Goal: Task Accomplishment & Management: Complete application form

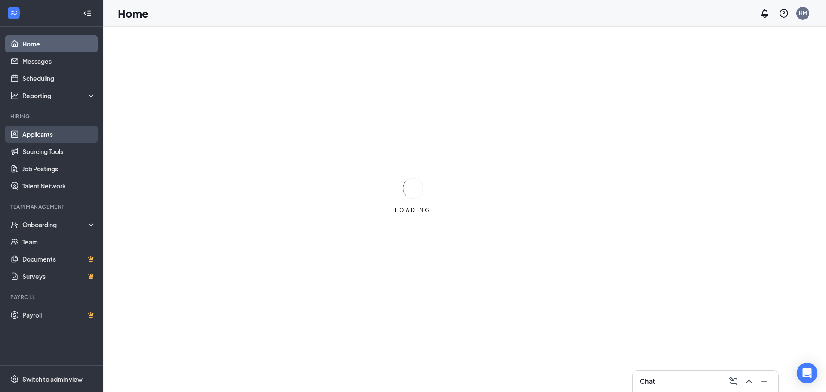
click at [52, 131] on link "Applicants" at bounding box center [59, 134] width 74 height 17
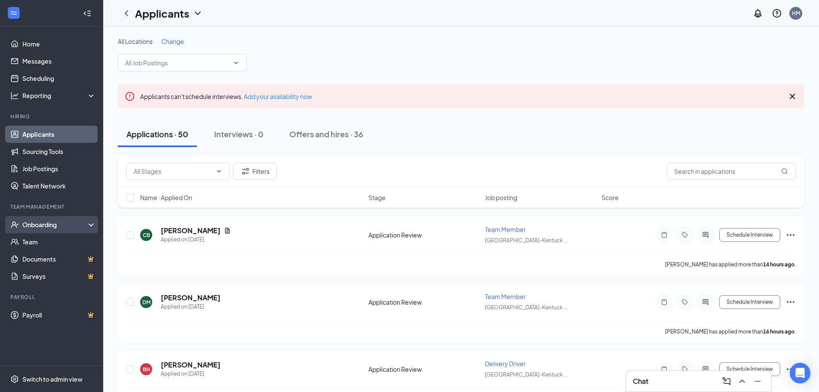
click at [39, 229] on div "Onboarding" at bounding box center [55, 224] width 66 height 9
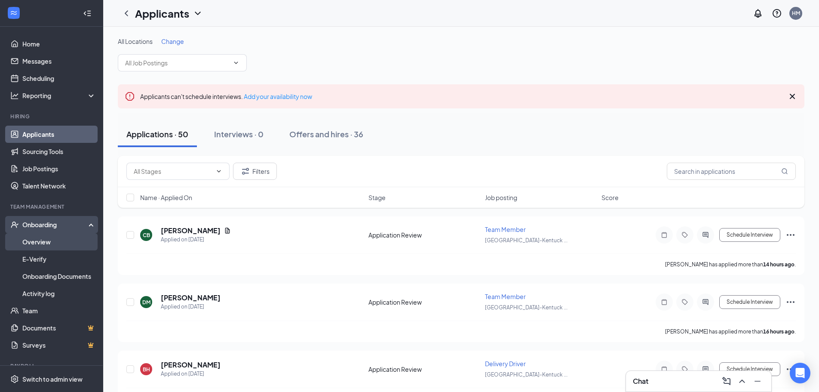
click at [53, 242] on link "Overview" at bounding box center [59, 241] width 74 height 17
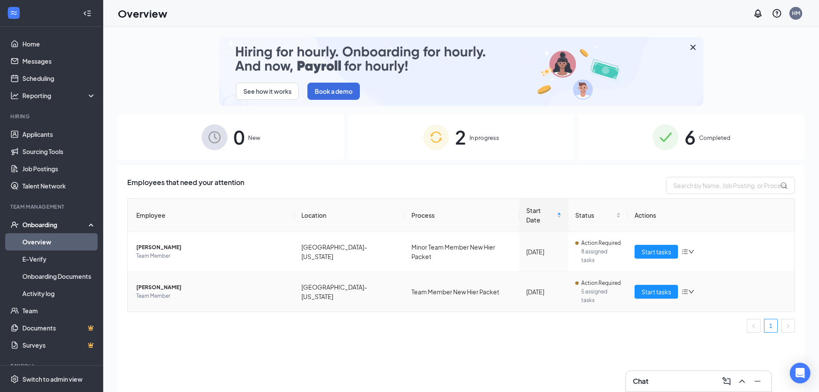
click at [155, 283] on span "[PERSON_NAME]" at bounding box center [211, 287] width 151 height 9
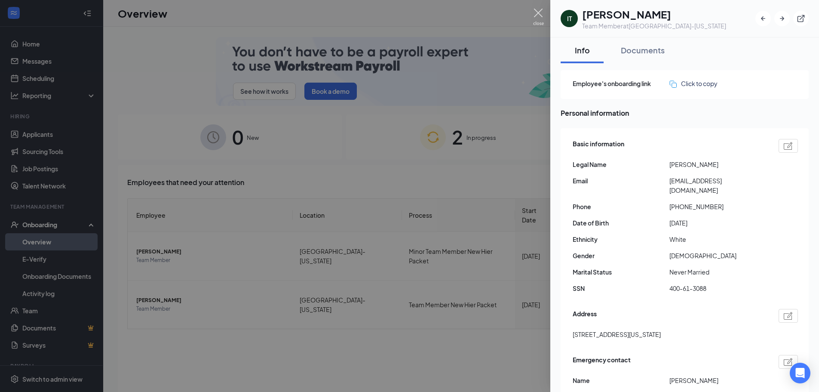
click at [538, 15] on img at bounding box center [538, 17] width 11 height 17
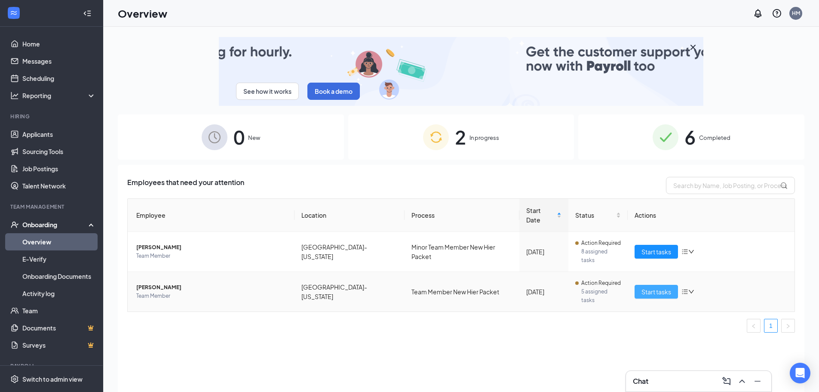
click at [653, 287] on span "Start tasks" at bounding box center [657, 291] width 30 height 9
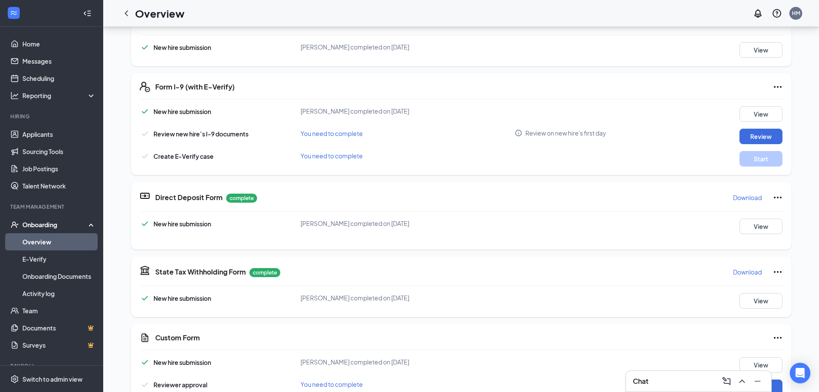
scroll to position [129, 0]
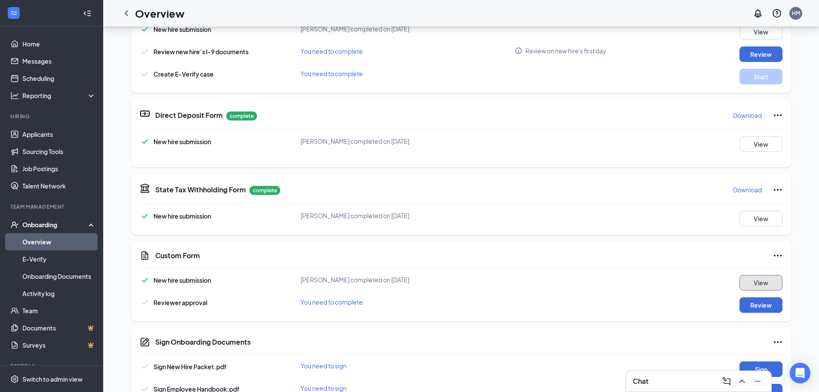
click at [753, 286] on button "View" at bounding box center [761, 282] width 43 height 15
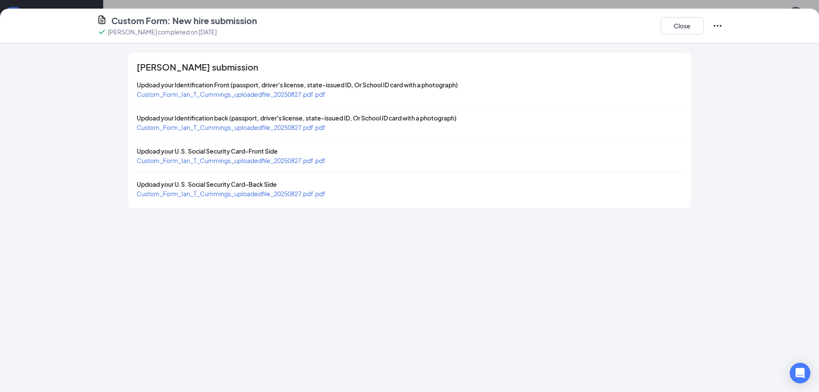
click at [214, 93] on span "Custom_Form_Ian_T_Cummings_uploadedfile_20250827.pdf.pdf" at bounding box center [231, 94] width 189 height 8
click at [217, 126] on span "Custom_Form_Ian_T_Cummings_uploadedfile_20250827.pdf.pdf" at bounding box center [231, 127] width 189 height 8
click at [226, 161] on span "Custom_Form_Ian_T_Cummings_uploadedfile_20250827.pdf.pdf" at bounding box center [231, 161] width 189 height 8
click at [232, 192] on span "Custom_Form_Ian_T_Cummings_uploadedfile_20250827.pdf.pdf" at bounding box center [231, 194] width 189 height 8
click at [674, 29] on button "Close" at bounding box center [682, 25] width 43 height 17
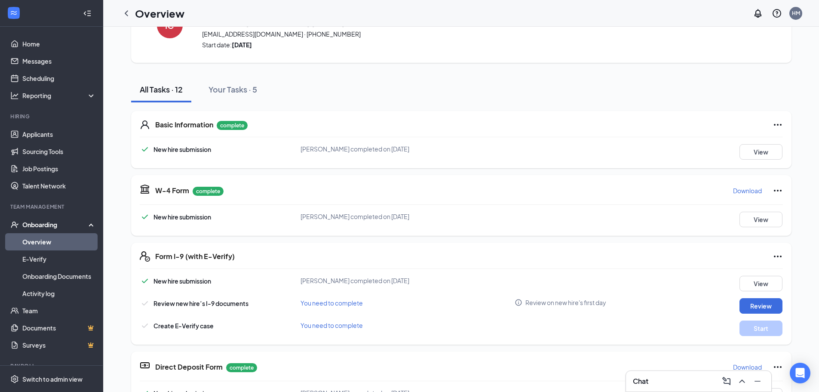
scroll to position [86, 0]
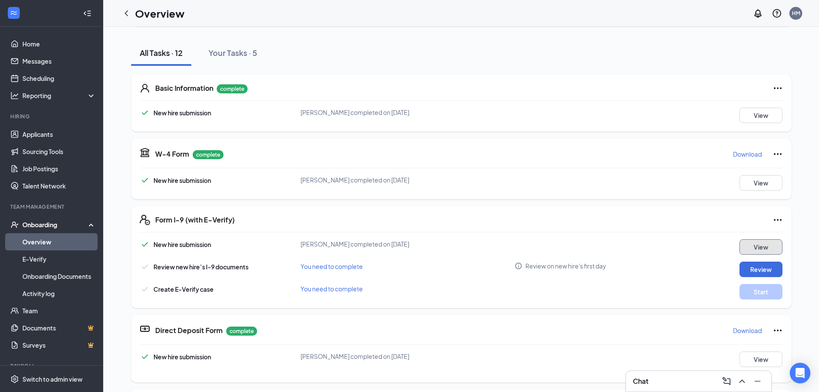
click at [754, 248] on button "View" at bounding box center [761, 246] width 43 height 15
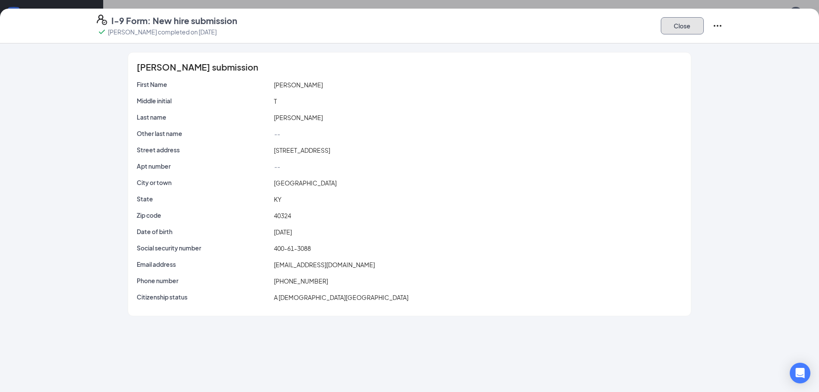
click at [679, 22] on button "Close" at bounding box center [682, 25] width 43 height 17
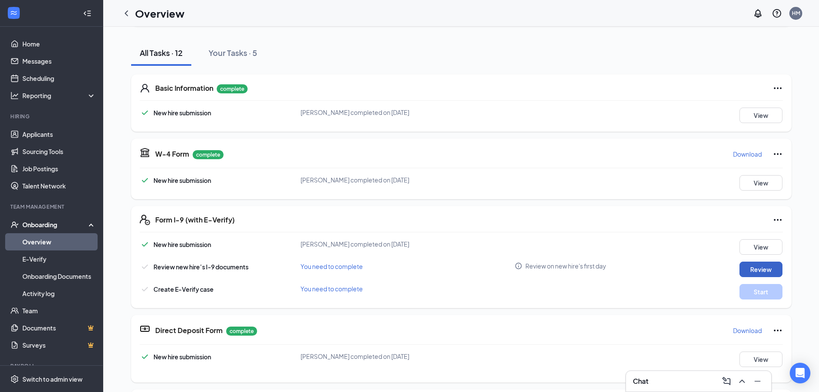
click at [749, 268] on button "Review" at bounding box center [761, 269] width 43 height 15
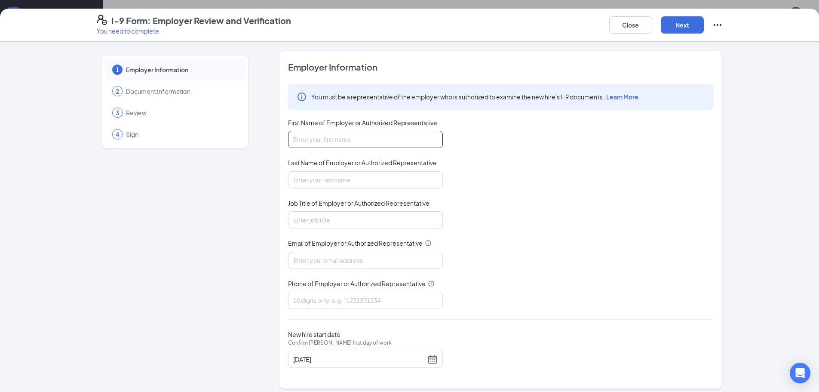
click at [307, 135] on input "First Name of Employer or Authorized Representative" at bounding box center [365, 139] width 155 height 17
type input "[PERSON_NAME]"
type input "[EMAIL_ADDRESS][DOMAIN_NAME]"
type input "8595523377"
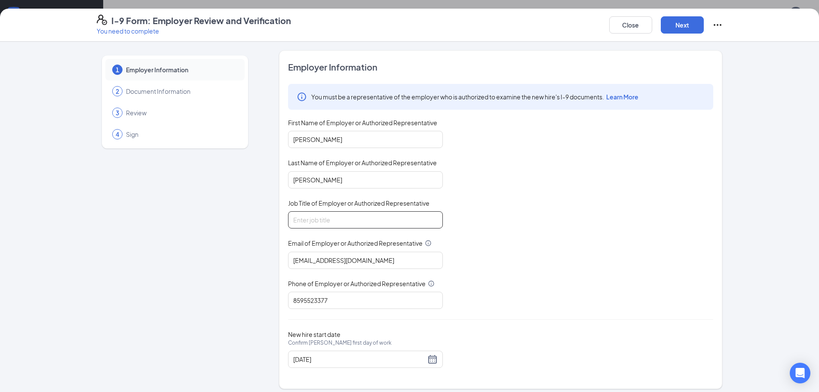
click at [330, 224] on input "Job Title of Employer or Authorized Representative" at bounding box center [365, 219] width 155 height 17
type input "Manager"
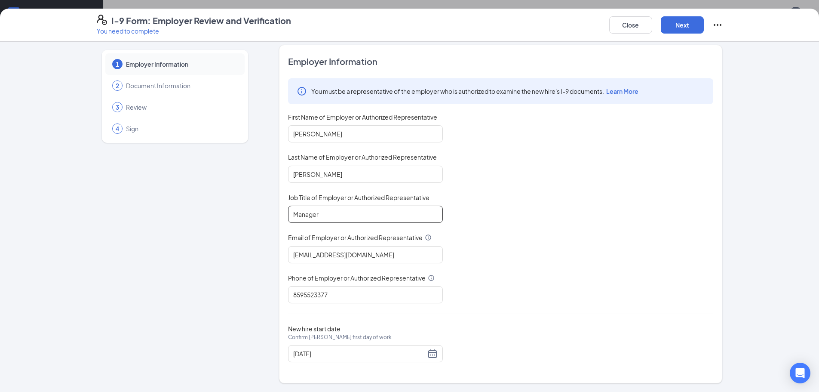
scroll to position [350, 0]
click at [680, 29] on button "Next" at bounding box center [682, 24] width 43 height 17
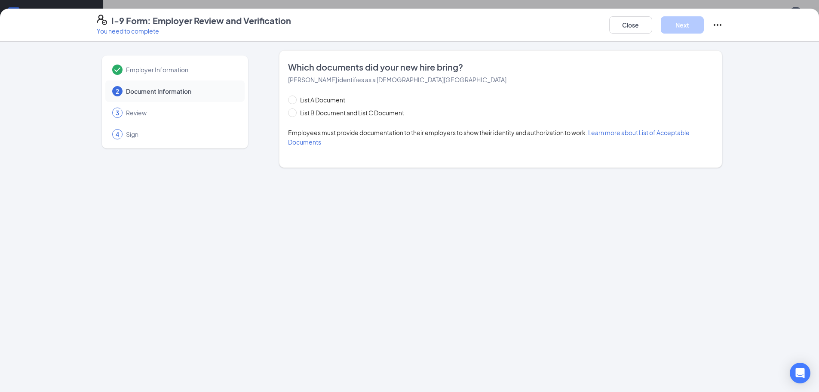
scroll to position [0, 0]
click at [295, 110] on span at bounding box center [292, 112] width 9 height 9
click at [294, 110] on input "List B Document and List C Document" at bounding box center [291, 111] width 6 height 6
radio input "true"
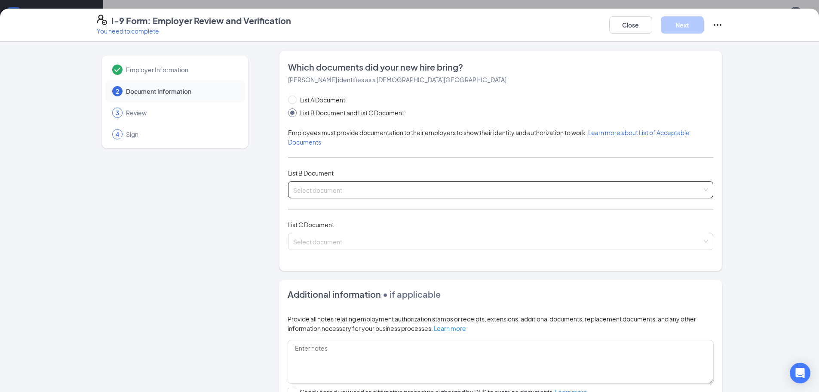
click at [337, 187] on input "search" at bounding box center [497, 188] width 409 height 13
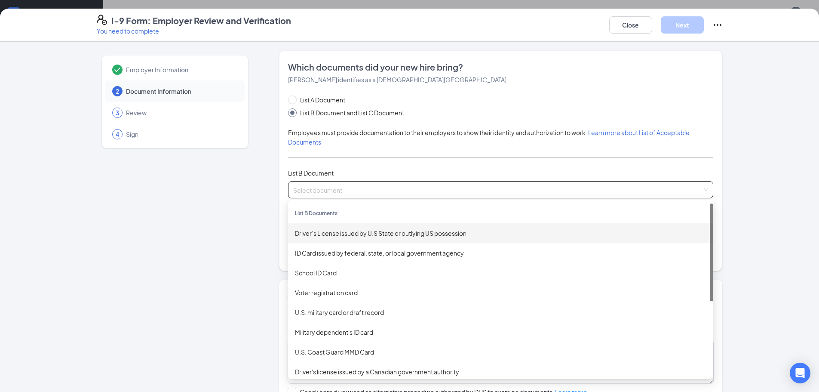
click at [323, 236] on div "Driver’s License issued by U.S State or outlying US possession" at bounding box center [501, 232] width 412 height 9
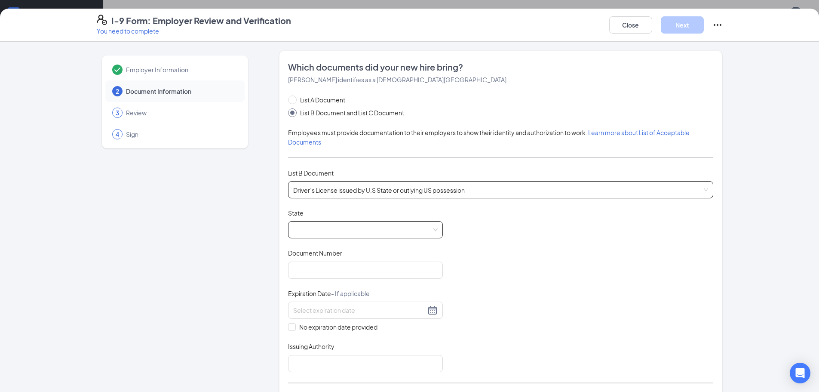
click at [335, 233] on span at bounding box center [365, 230] width 145 height 16
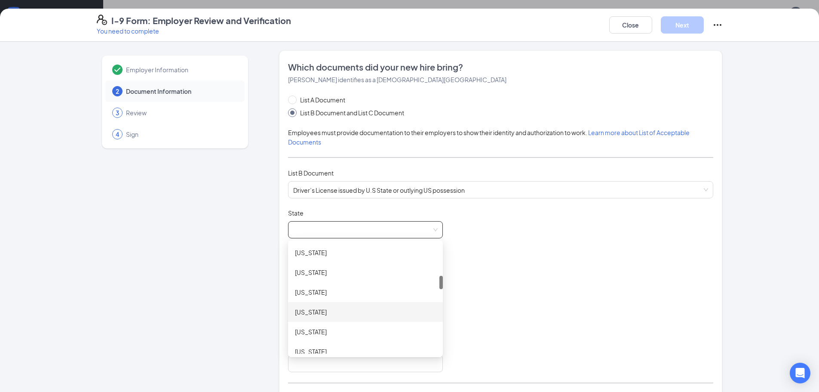
scroll to position [301, 0]
click at [323, 331] on div "[US_STATE]" at bounding box center [365, 327] width 141 height 9
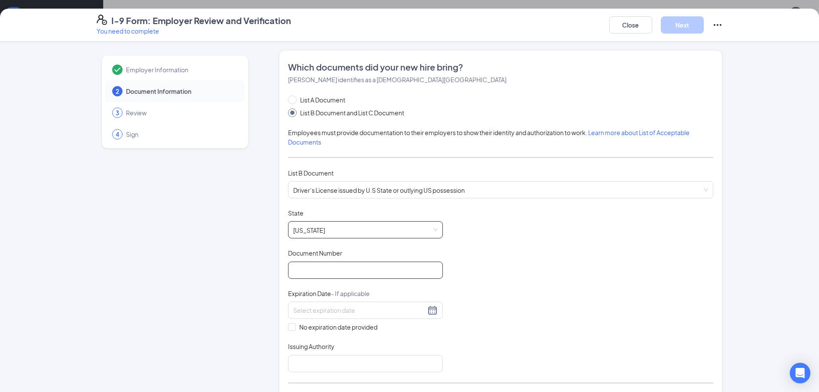
click at [338, 271] on input "Document Number" at bounding box center [365, 270] width 155 height 17
click at [322, 270] on input "Document Number" at bounding box center [365, 270] width 155 height 17
click at [317, 269] on input "Document Number" at bounding box center [365, 270] width 155 height 17
click at [311, 273] on input "S" at bounding box center [365, 270] width 155 height 17
type input "S21480857"
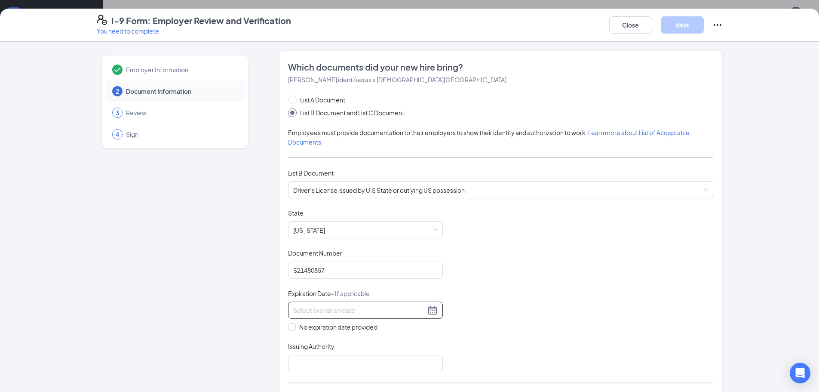
click at [427, 308] on div at bounding box center [365, 310] width 145 height 10
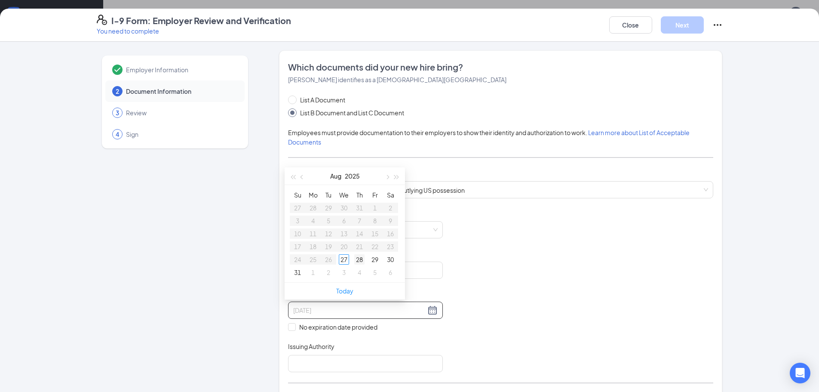
type input "[DATE]"
click at [388, 177] on span "button" at bounding box center [387, 177] width 4 height 4
click at [396, 176] on span "button" at bounding box center [397, 177] width 4 height 4
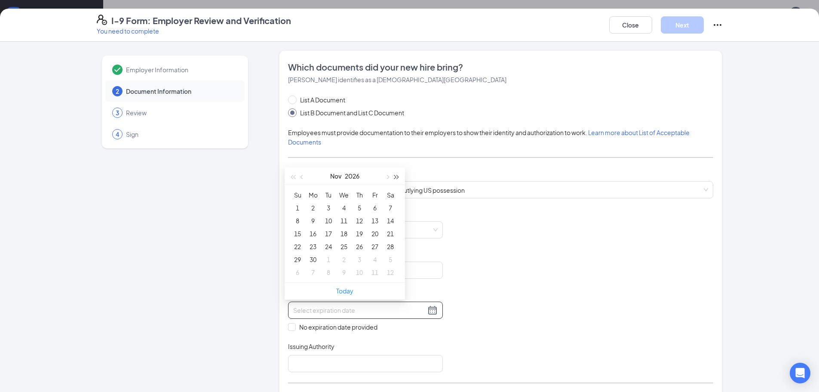
click at [396, 176] on span "button" at bounding box center [397, 177] width 4 height 4
click at [389, 176] on button "button" at bounding box center [386, 175] width 9 height 17
click at [361, 259] on div "28" at bounding box center [359, 259] width 10 height 10
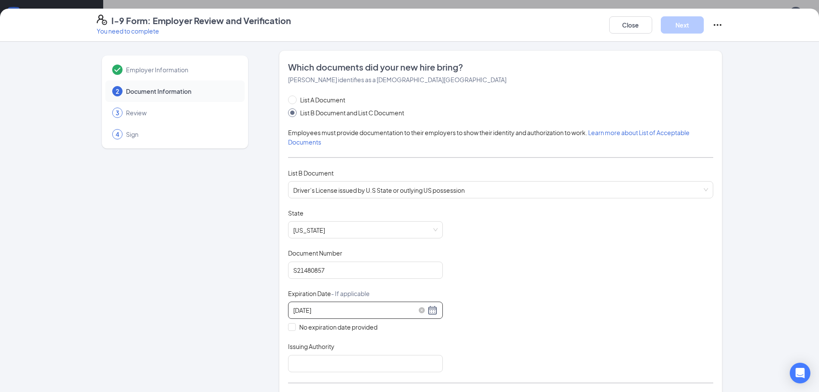
click at [305, 311] on input "[DATE]" at bounding box center [359, 309] width 132 height 9
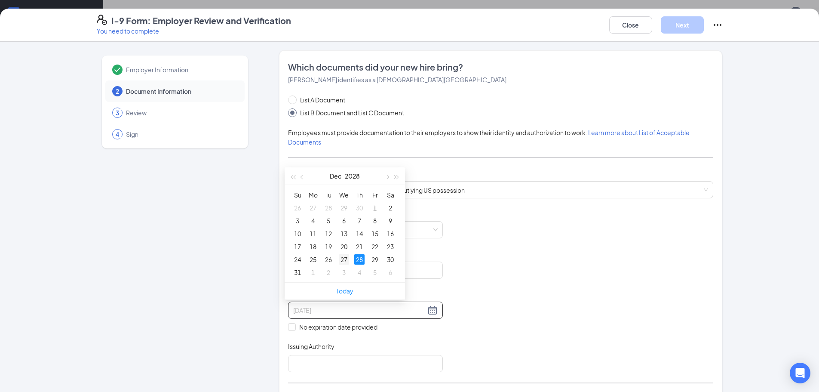
type input "[DATE]"
click at [347, 258] on div "27" at bounding box center [344, 259] width 10 height 10
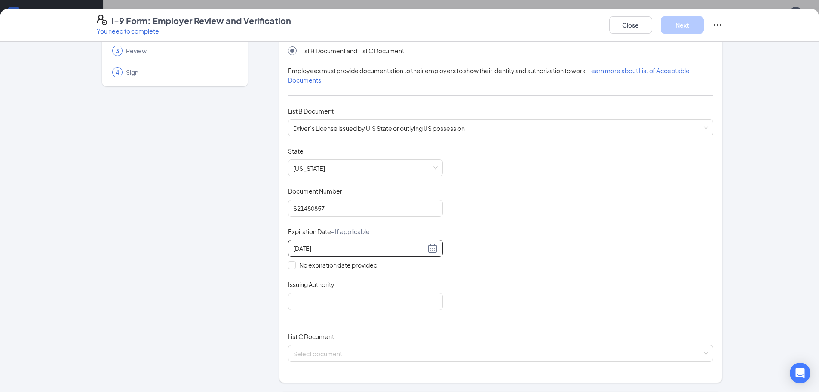
scroll to position [86, 0]
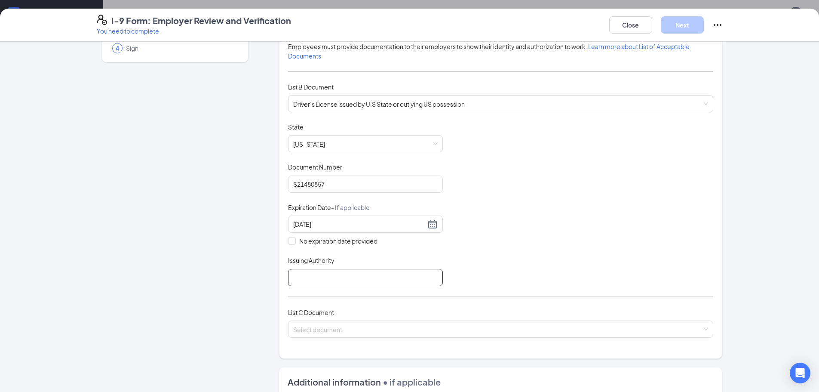
click at [335, 281] on input "Issuing Authority" at bounding box center [365, 277] width 155 height 17
type input "[US_STATE]"
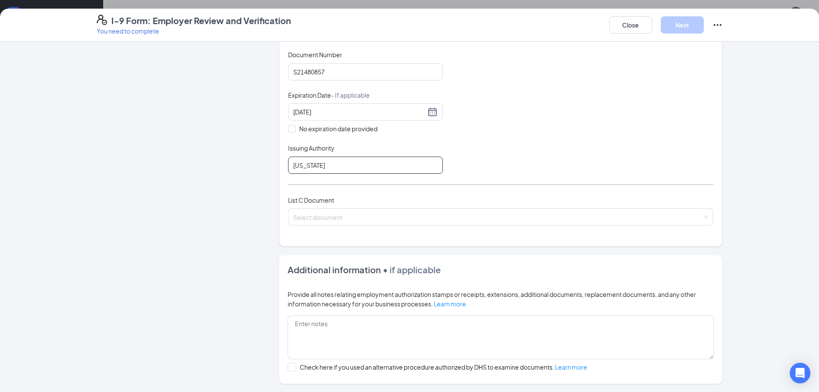
scroll to position [215, 0]
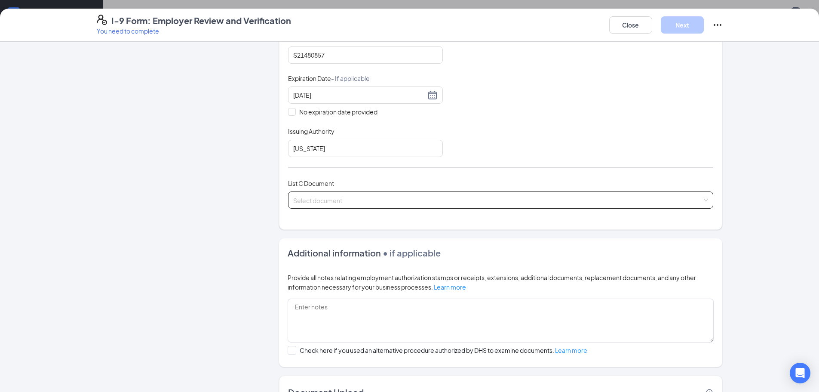
click at [339, 197] on input "search" at bounding box center [497, 198] width 409 height 13
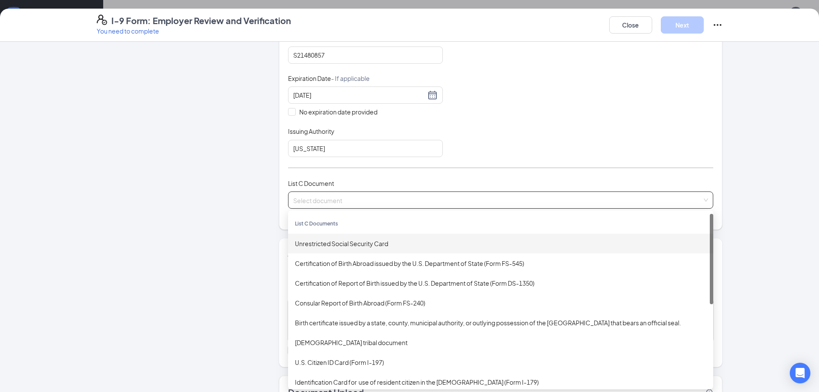
click at [325, 248] on div "Unrestricted Social Security Card" at bounding box center [500, 244] width 425 height 20
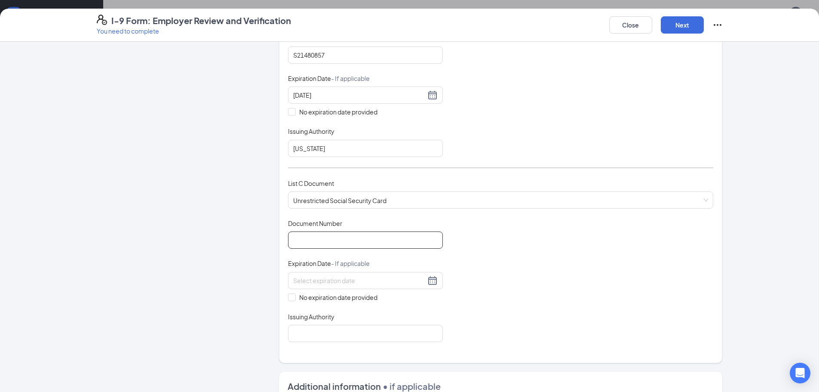
click at [339, 241] on input "Document Number" at bounding box center [365, 239] width 155 height 17
click at [331, 240] on input "Document Number" at bounding box center [365, 239] width 155 height 17
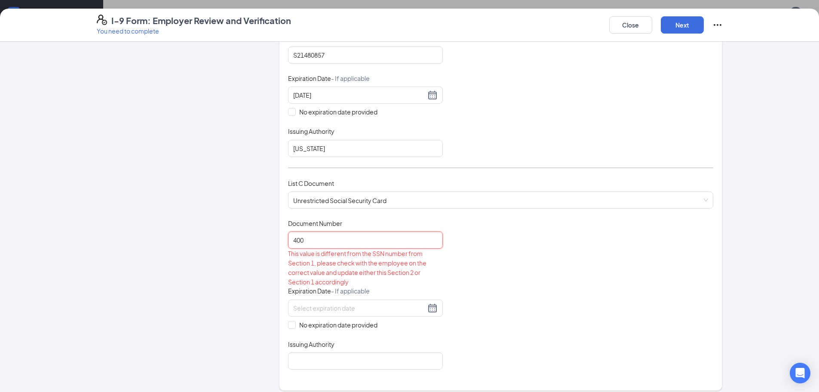
click at [336, 243] on input "400" at bounding box center [365, 239] width 155 height 17
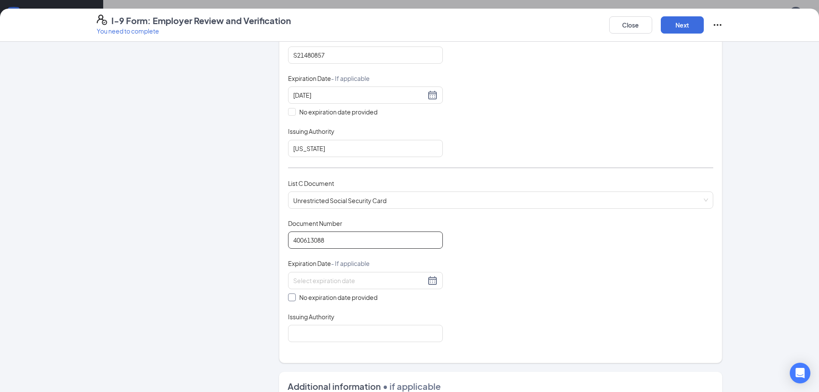
type input "400613088"
click at [289, 298] on input "No expiration date provided" at bounding box center [291, 296] width 6 height 6
checkbox input "true"
click at [320, 332] on input "Issuing Authority" at bounding box center [365, 334] width 155 height 17
type input "Social Security Admin"
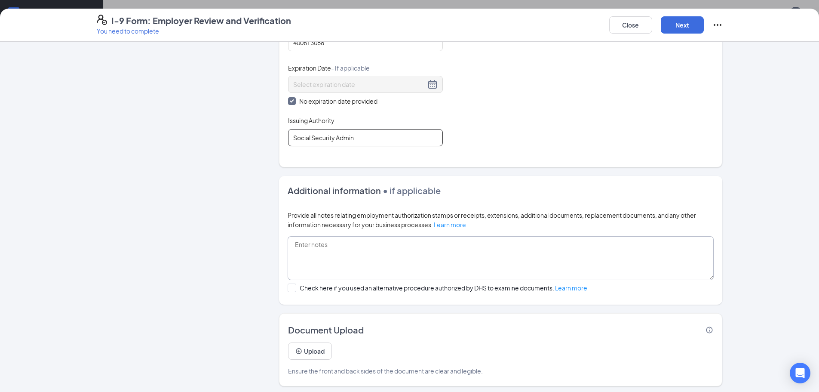
scroll to position [416, 0]
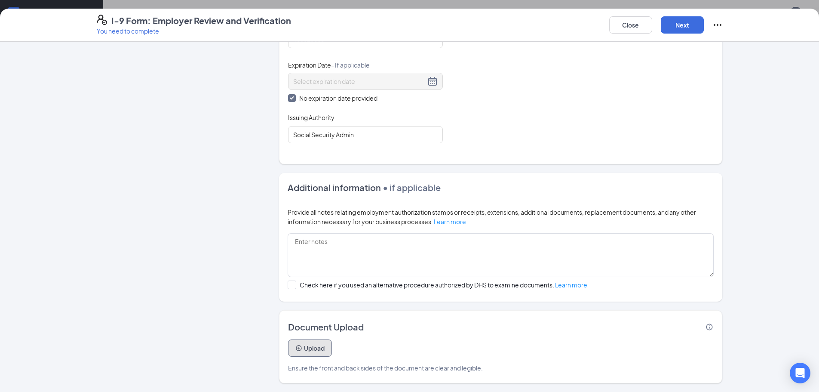
click at [315, 349] on button "Upload" at bounding box center [310, 347] width 44 height 17
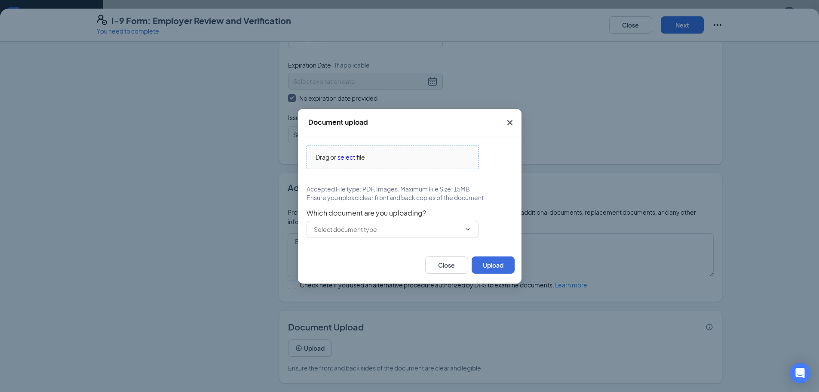
click at [347, 157] on span "select" at bounding box center [347, 156] width 18 height 9
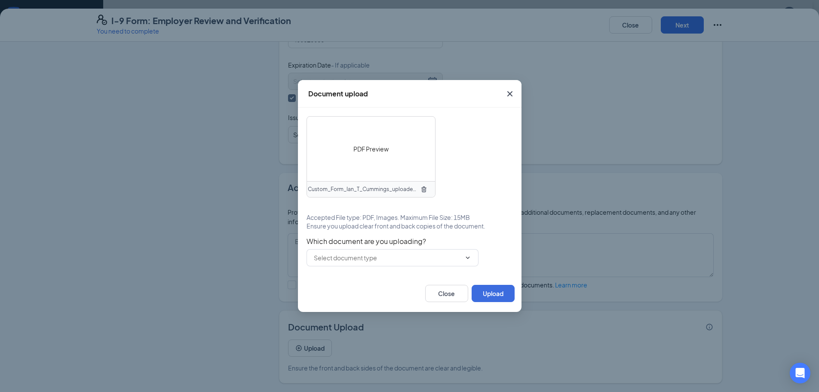
click at [467, 236] on div "PDF Preview Custom_Form_Ian_T_Cummings_uploadedfile_20250827.pdf.pdf Accepted F…" at bounding box center [410, 191] width 206 height 150
click at [465, 257] on icon "ChevronDown" at bounding box center [468, 257] width 7 height 7
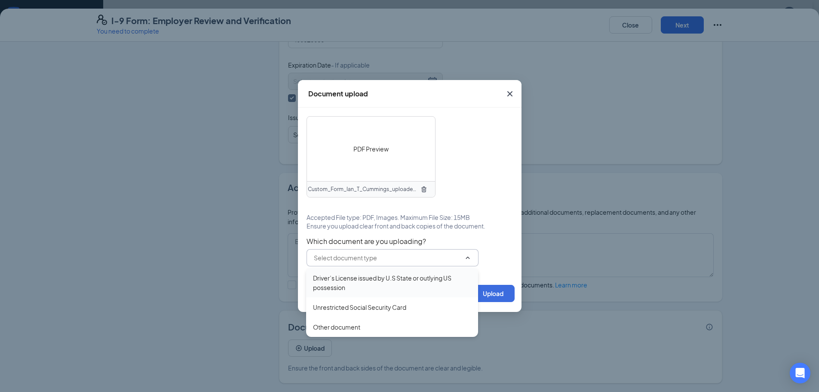
click at [377, 286] on div "Driver’s License issued by U.S State or outlying US possession" at bounding box center [392, 282] width 158 height 19
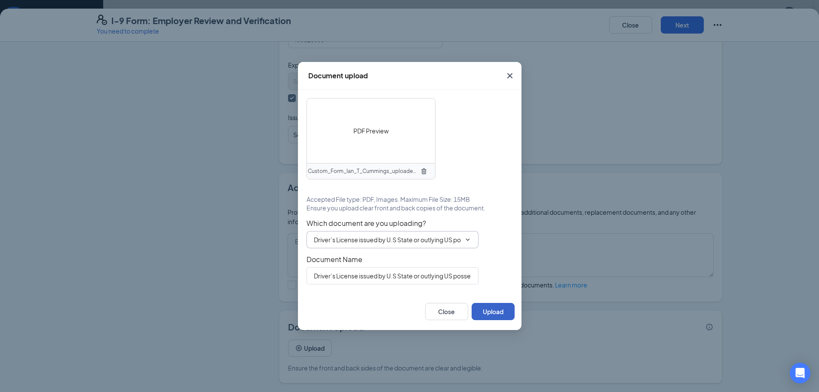
click at [488, 311] on button "Upload" at bounding box center [493, 311] width 43 height 17
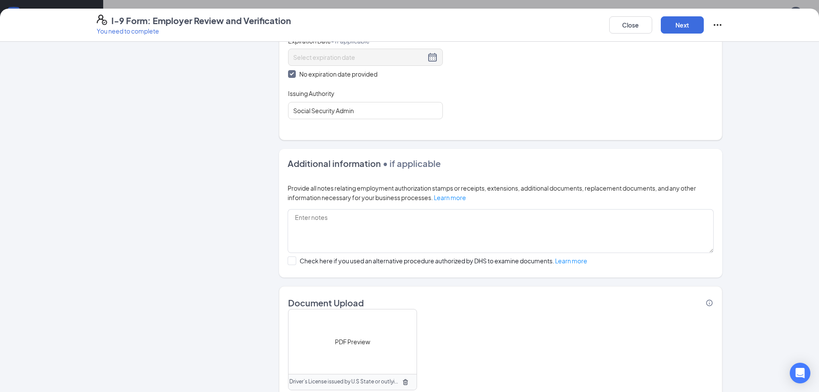
scroll to position [497, 0]
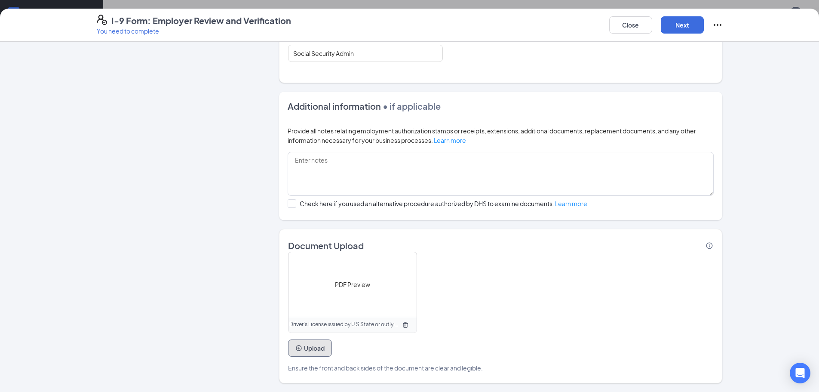
click at [321, 348] on button "Upload" at bounding box center [310, 347] width 44 height 17
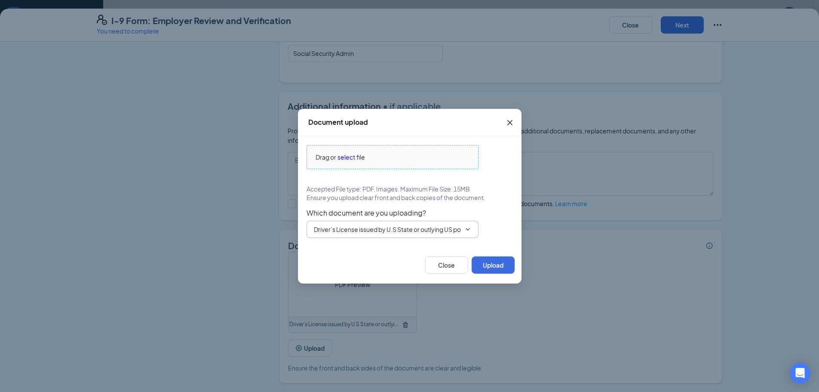
click at [336, 162] on span "Drag or select file" at bounding box center [392, 156] width 171 height 23
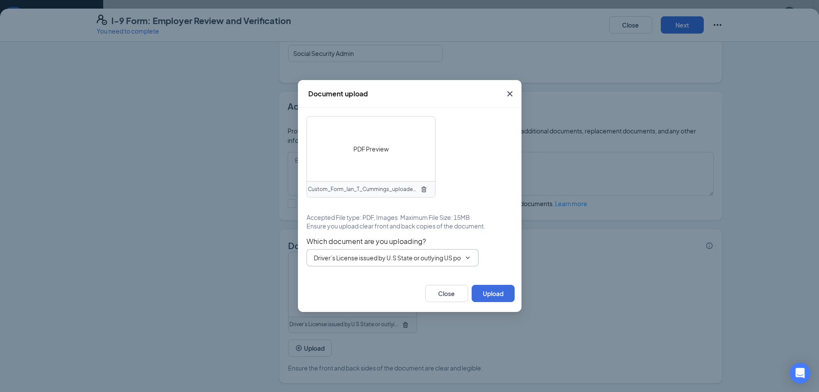
click at [465, 259] on icon "ChevronDown" at bounding box center [468, 257] width 7 height 7
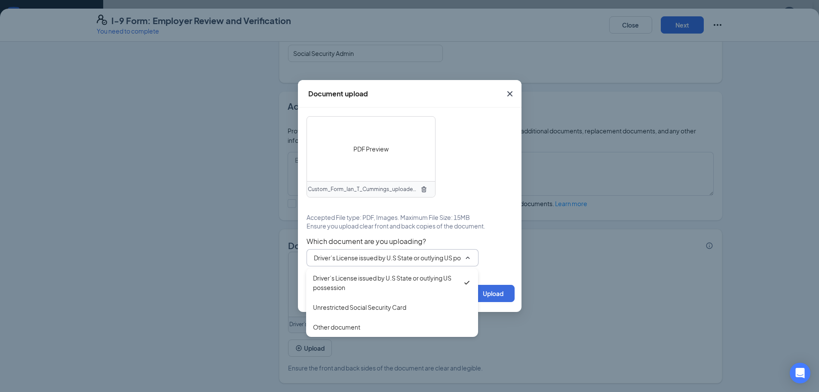
scroll to position [0, 27]
click at [454, 276] on div "Driver’s License issued by U.S State or outlying US possession" at bounding box center [388, 282] width 150 height 19
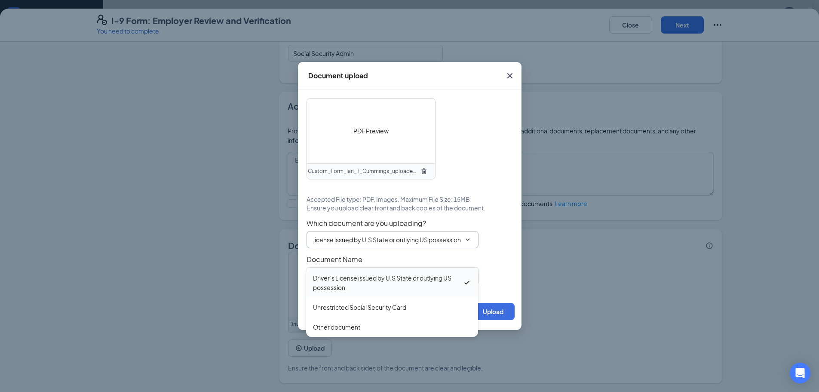
scroll to position [0, 0]
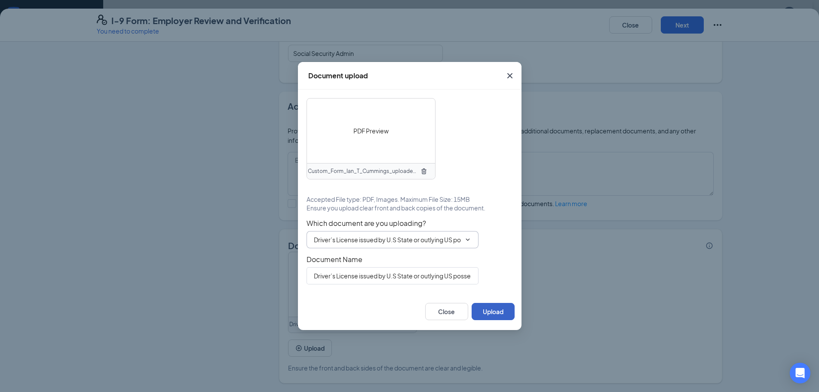
click at [491, 307] on button "Upload" at bounding box center [493, 311] width 43 height 17
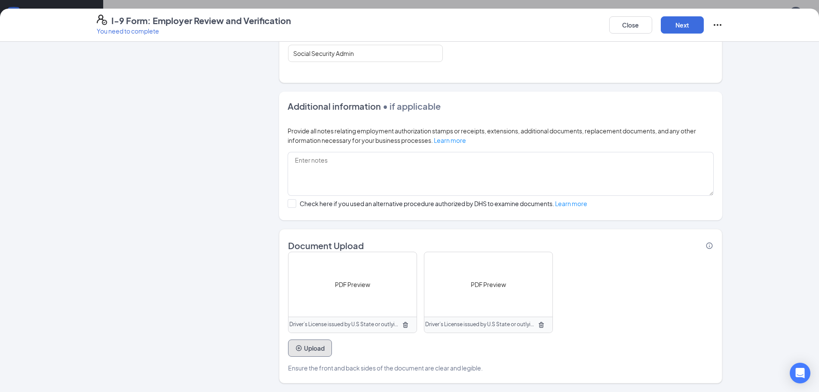
click at [311, 351] on button "Upload" at bounding box center [310, 347] width 44 height 17
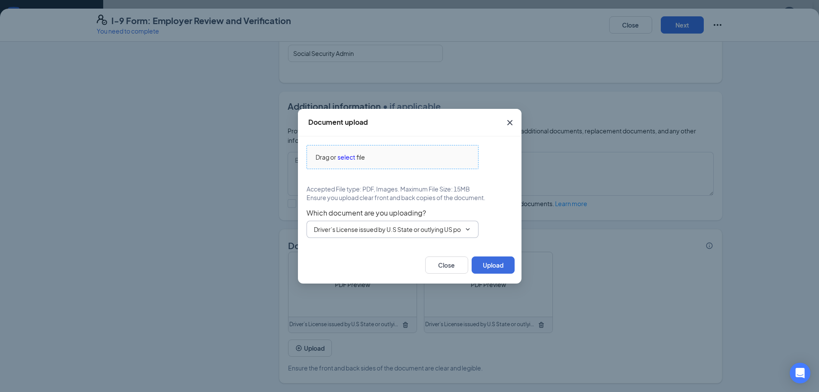
click at [352, 158] on span "select" at bounding box center [347, 156] width 18 height 9
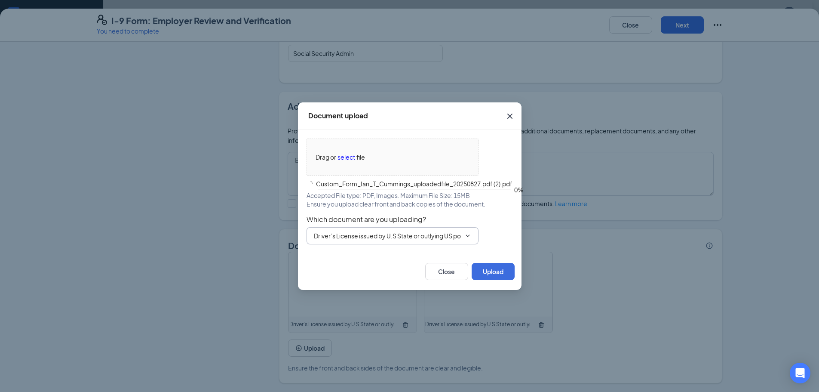
click at [447, 238] on input "Driver’s License issued by U.S State or outlying US possession" at bounding box center [387, 235] width 147 height 9
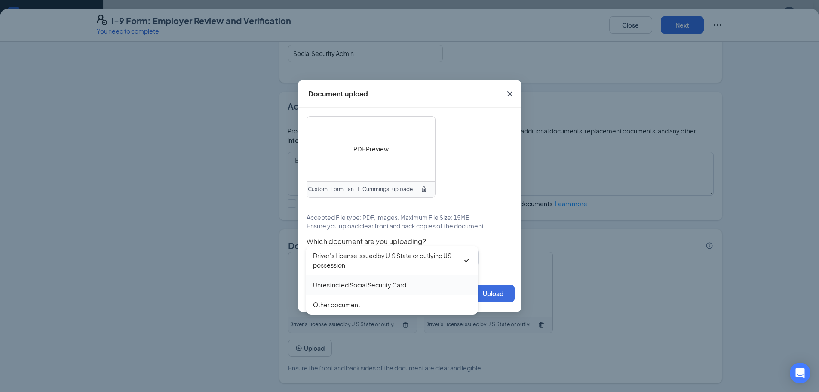
click at [359, 283] on div "Unrestricted Social Security Card" at bounding box center [359, 284] width 93 height 9
type input "Unrestricted Social Security Card"
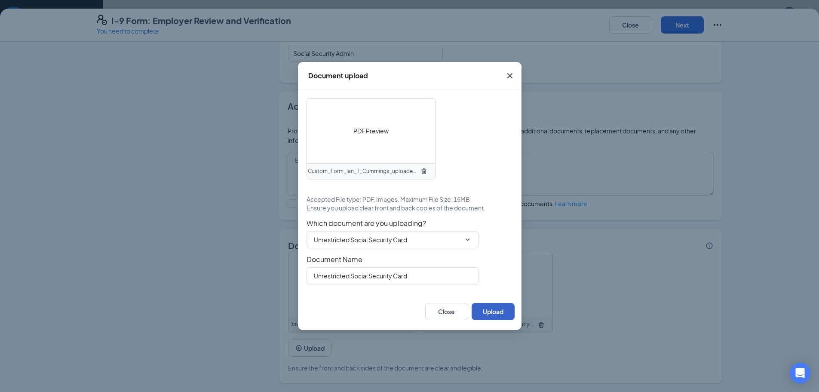
click at [497, 310] on button "Upload" at bounding box center [493, 311] width 43 height 17
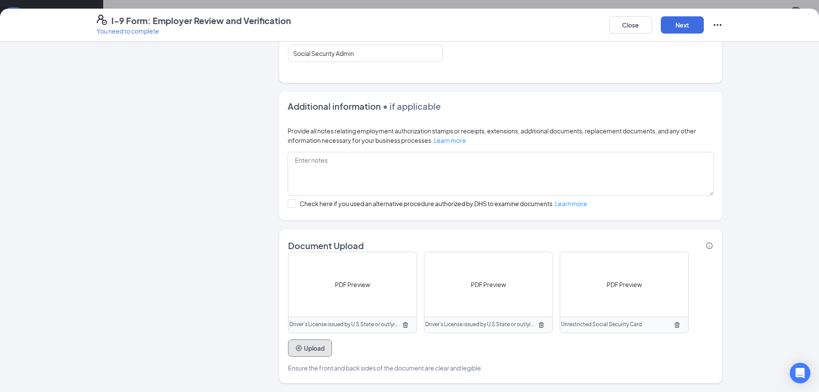
click at [319, 351] on button "Upload" at bounding box center [310, 347] width 44 height 17
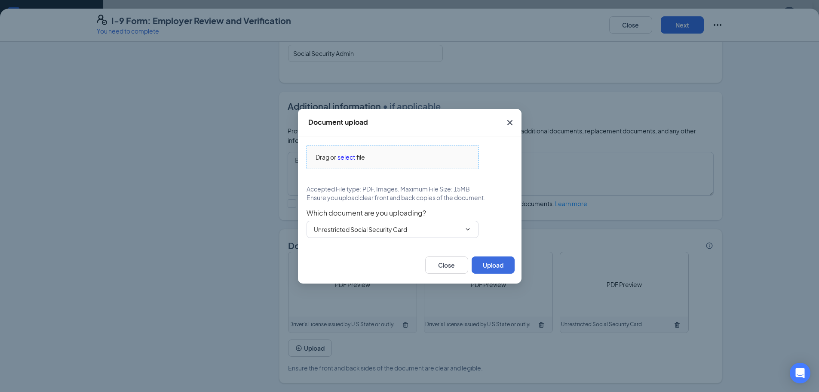
click at [348, 157] on span "select" at bounding box center [347, 156] width 18 height 9
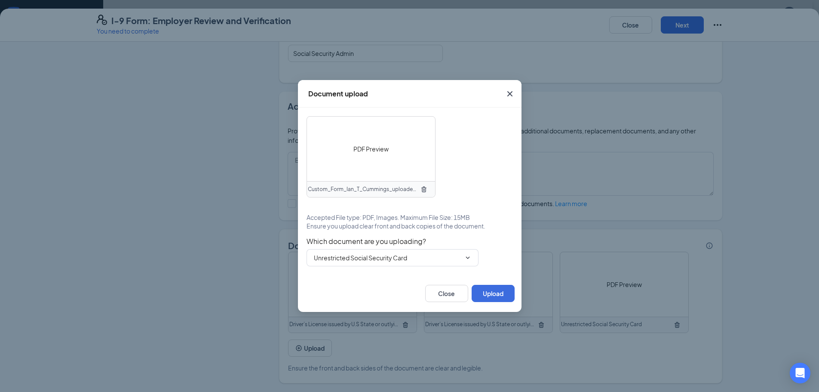
click at [503, 307] on div "Close Upload" at bounding box center [410, 293] width 224 height 37
click at [496, 292] on button "Upload" at bounding box center [493, 293] width 43 height 17
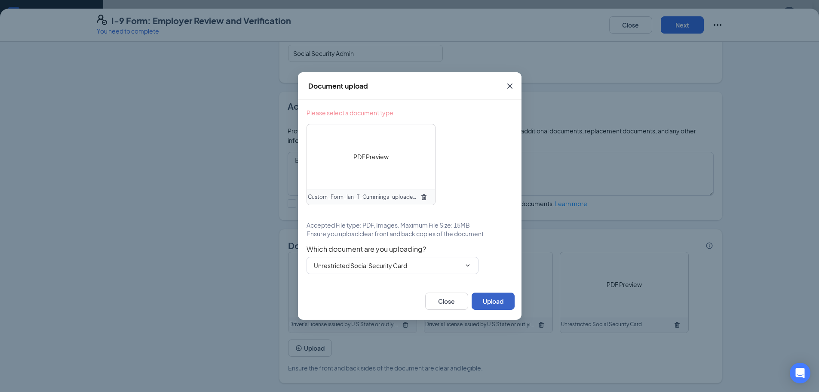
click at [489, 300] on button "Upload" at bounding box center [493, 300] width 43 height 17
click at [422, 197] on icon "TrashOutline" at bounding box center [424, 197] width 5 height 6
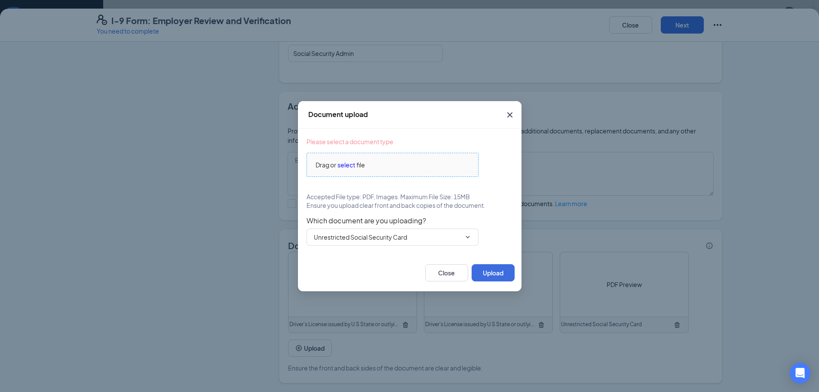
click at [347, 166] on span "select" at bounding box center [347, 164] width 18 height 9
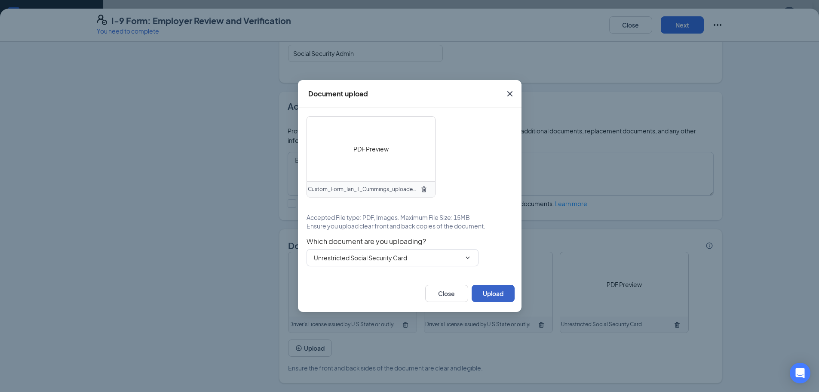
click at [492, 290] on button "Upload" at bounding box center [493, 293] width 43 height 17
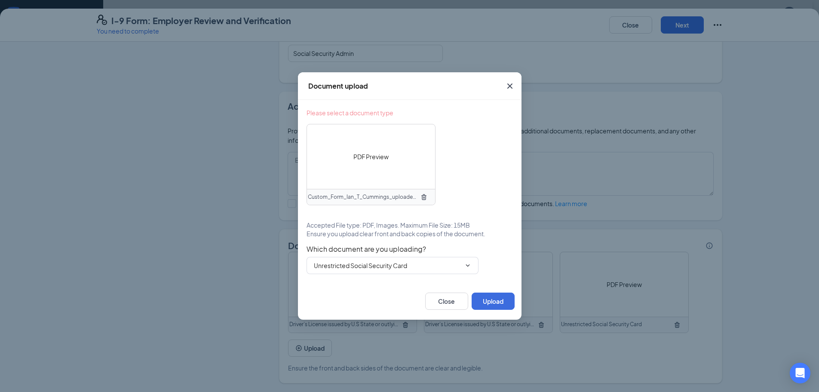
click at [510, 82] on icon "Cross" at bounding box center [510, 86] width 10 height 10
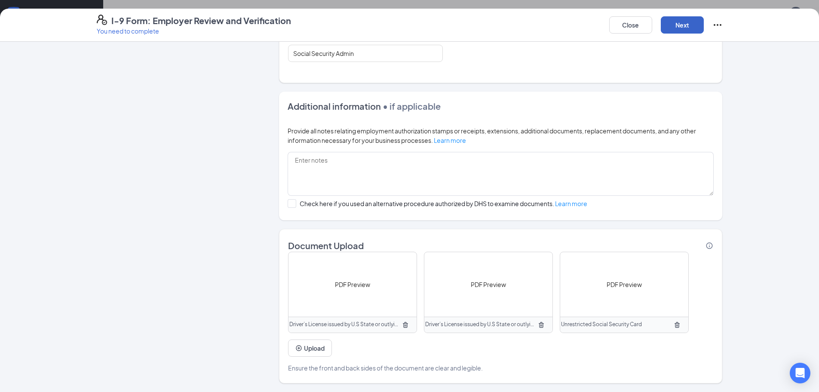
click at [674, 25] on button "Next" at bounding box center [682, 24] width 43 height 17
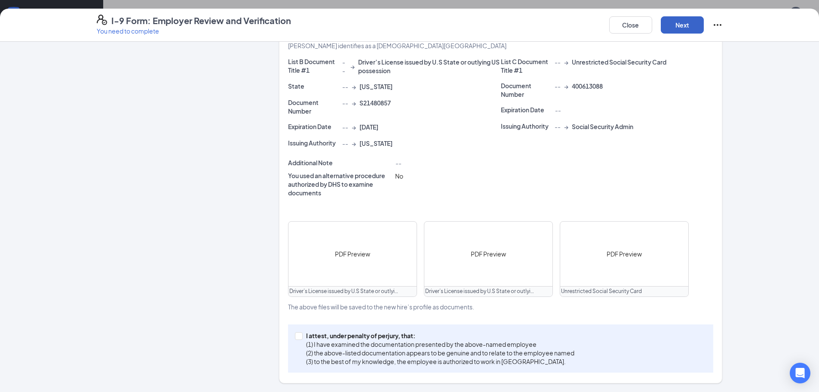
scroll to position [197, 0]
click at [678, 32] on button "Next" at bounding box center [682, 24] width 43 height 17
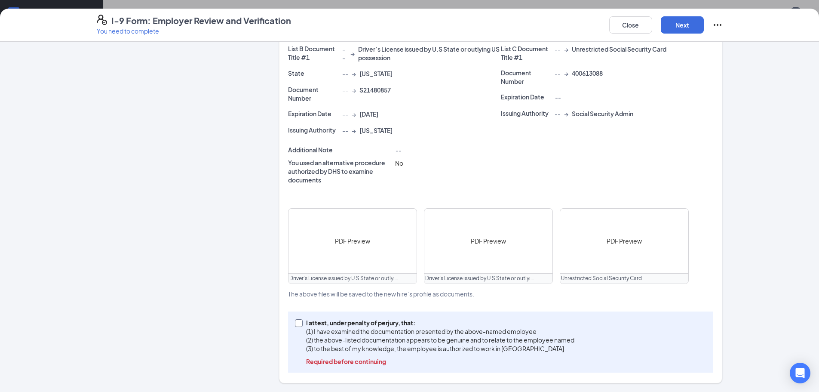
click at [295, 321] on input "I attest, under penalty of [PERSON_NAME], that: (1) I have examined the documen…" at bounding box center [298, 322] width 6 height 6
checkbox input "true"
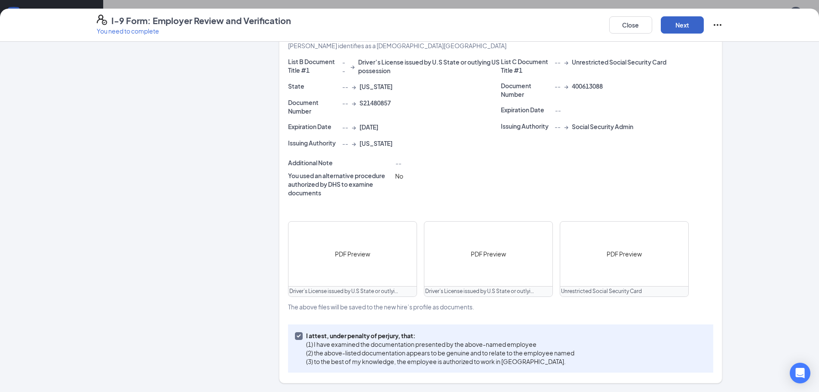
click at [674, 28] on button "Next" at bounding box center [682, 24] width 43 height 17
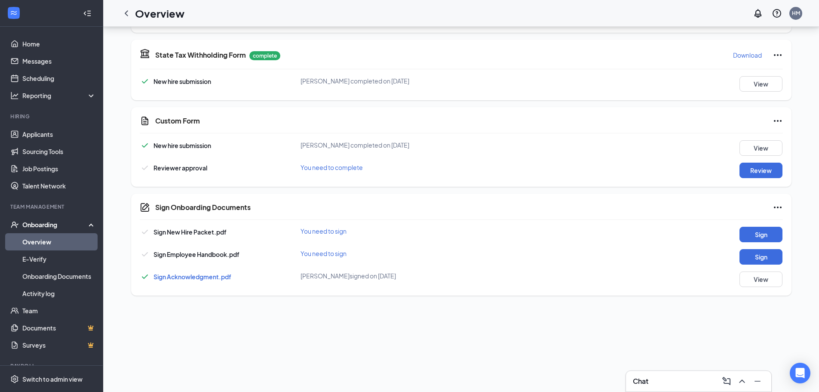
scroll to position [74, 0]
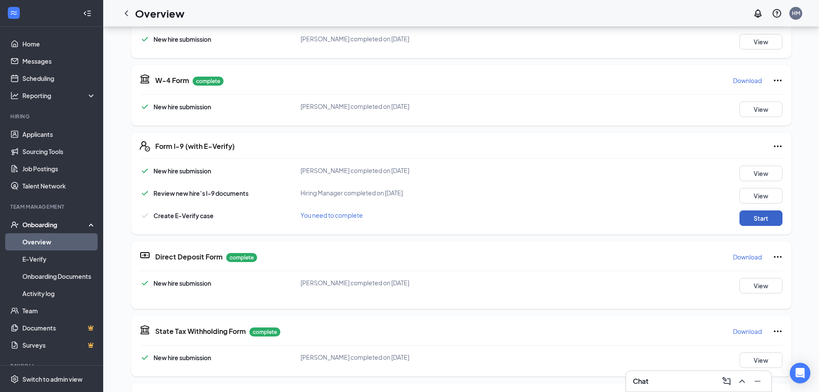
click at [760, 218] on button "Start" at bounding box center [761, 217] width 43 height 15
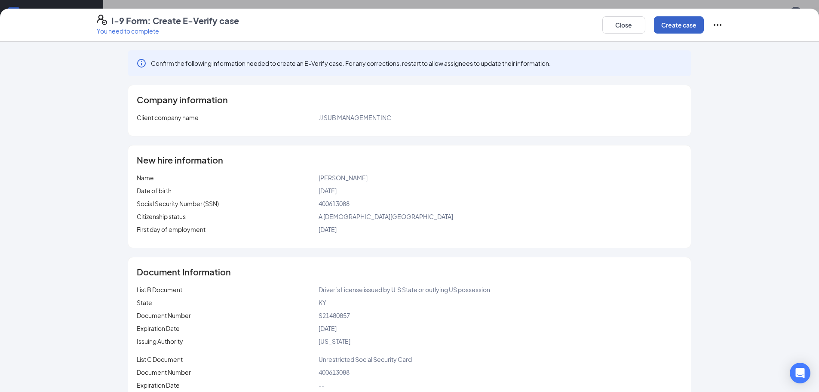
click at [666, 23] on button "Create case" at bounding box center [679, 24] width 50 height 17
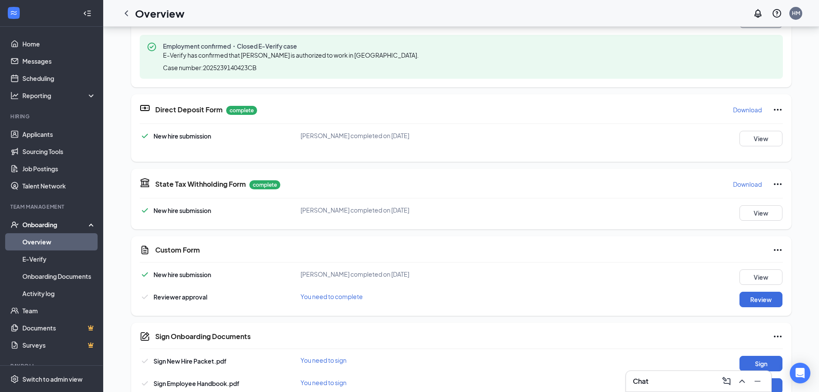
scroll to position [203, 0]
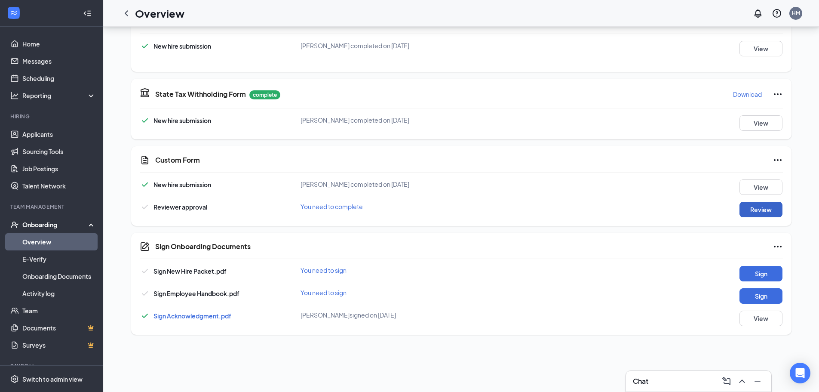
click at [756, 210] on button "Review" at bounding box center [761, 209] width 43 height 15
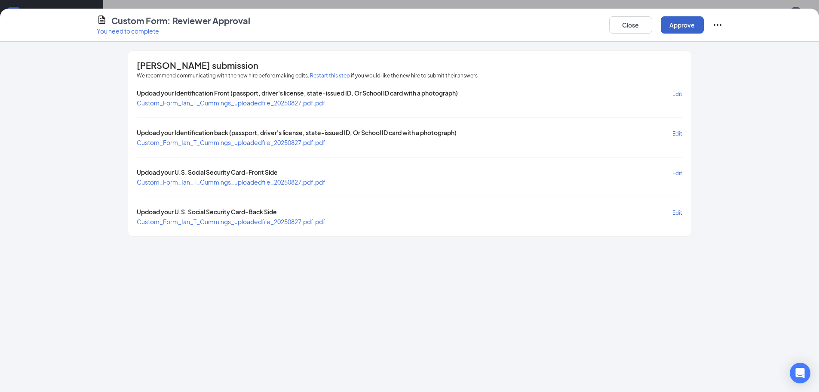
click at [675, 25] on button "Approve" at bounding box center [682, 24] width 43 height 17
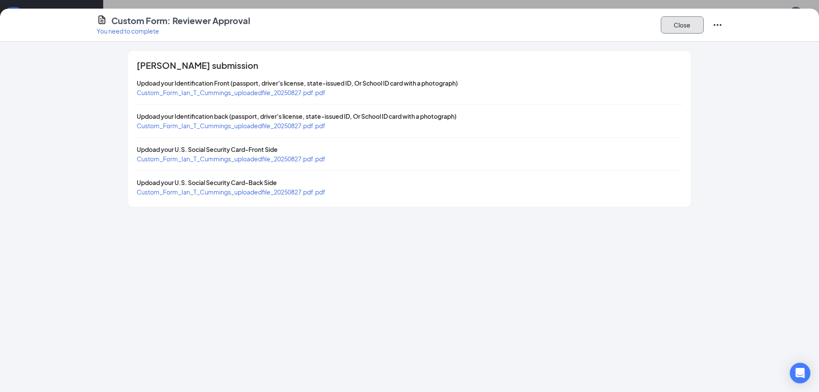
click at [686, 32] on button "Close" at bounding box center [682, 24] width 43 height 17
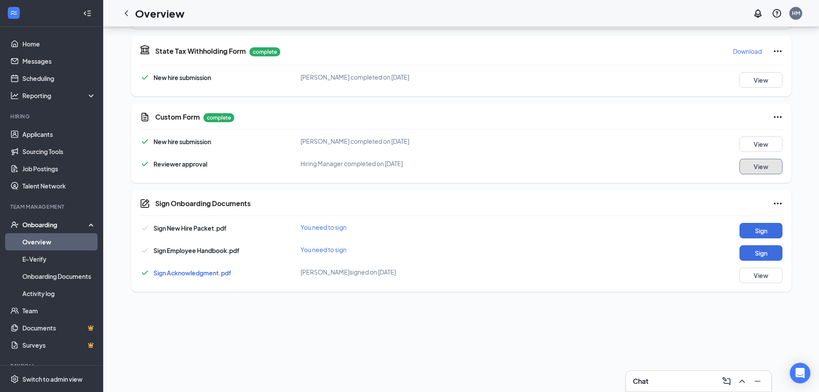
scroll to position [289, 0]
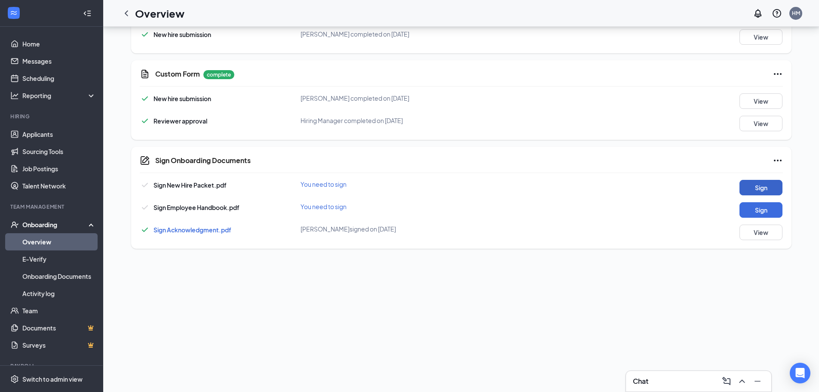
click at [760, 188] on button "Sign" at bounding box center [761, 187] width 43 height 15
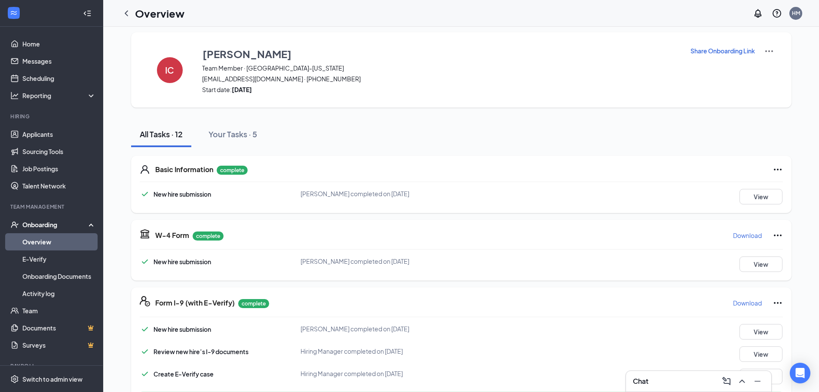
scroll to position [0, 0]
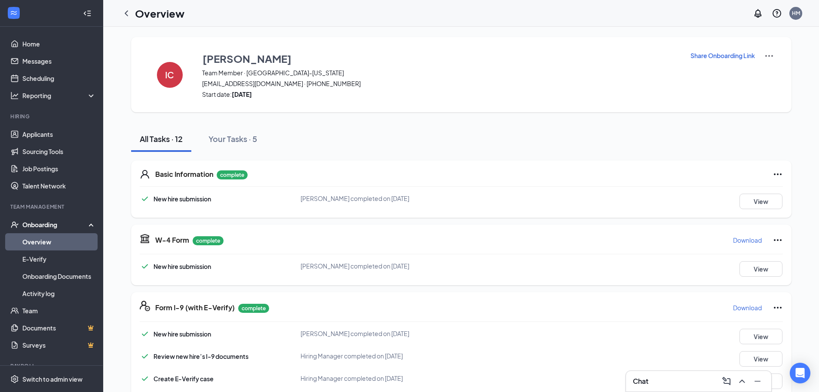
click at [764, 57] on img at bounding box center [769, 56] width 10 height 10
click at [52, 221] on div "Onboarding" at bounding box center [55, 224] width 66 height 9
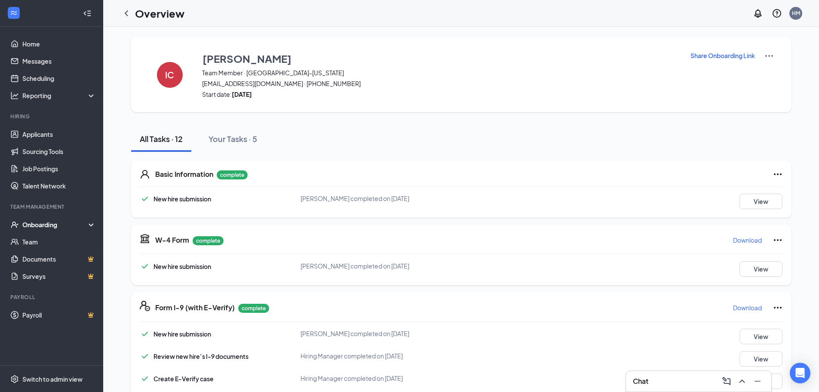
click at [47, 225] on div "Onboarding" at bounding box center [55, 224] width 66 height 9
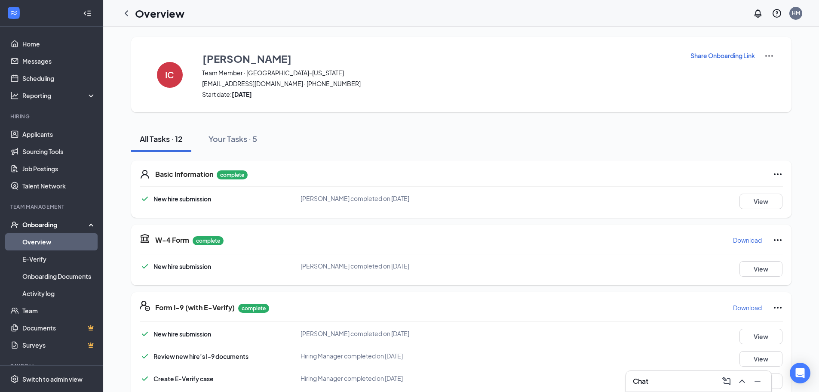
click at [40, 242] on link "Overview" at bounding box center [59, 241] width 74 height 17
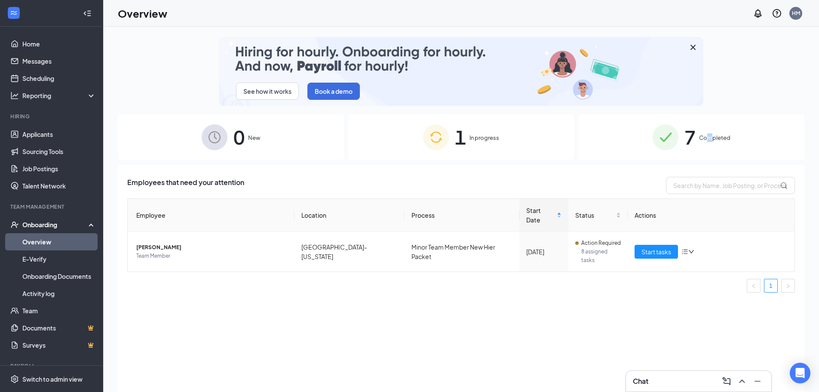
click at [711, 140] on span "Completed" at bounding box center [714, 137] width 31 height 9
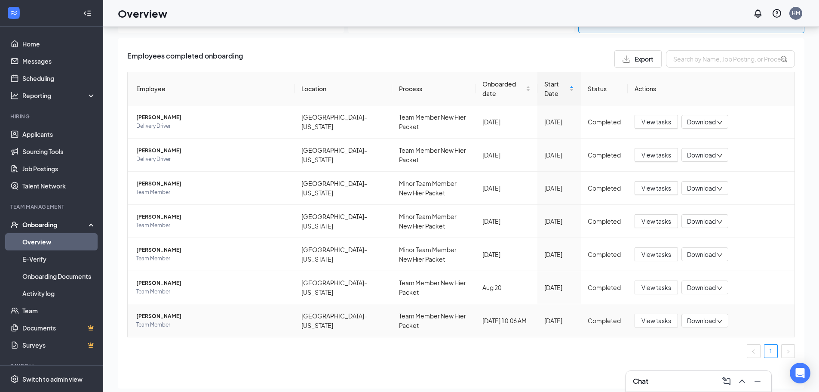
scroll to position [39, 0]
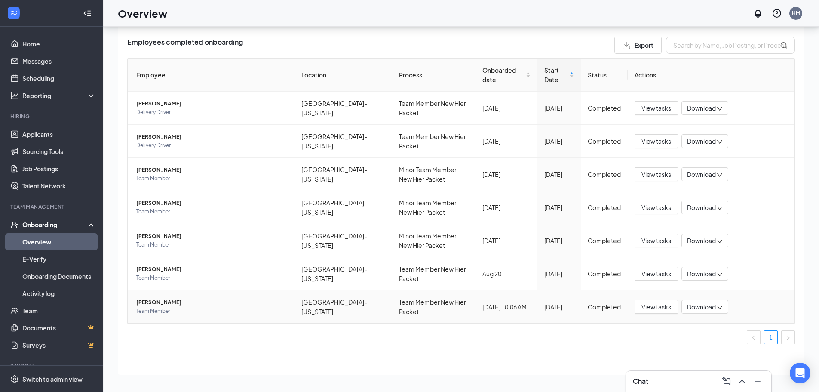
click at [709, 307] on span "Download" at bounding box center [701, 306] width 29 height 9
click at [717, 347] on div "Download files" at bounding box center [728, 347] width 93 height 10
drag, startPoint x: 169, startPoint y: 300, endPoint x: 132, endPoint y: 301, distance: 36.1
click at [132, 301] on td "[PERSON_NAME] Team Member" at bounding box center [211, 306] width 167 height 33
copy span "[PERSON_NAME]"
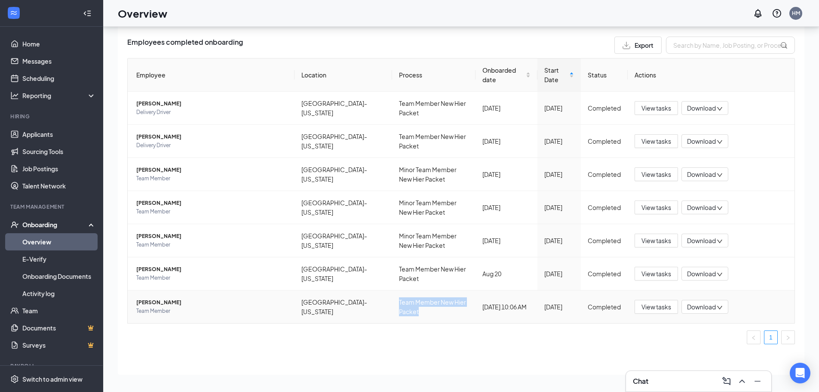
drag, startPoint x: 372, startPoint y: 301, endPoint x: 406, endPoint y: 307, distance: 34.5
click at [406, 307] on td "Team Member New Hier Packet" at bounding box center [433, 306] width 83 height 33
copy td "Team Member New Hier Packet"
click at [428, 345] on div "Employee Location Process Onboarded date Start Date Status Actions [PERSON_NAME…" at bounding box center [461, 204] width 668 height 293
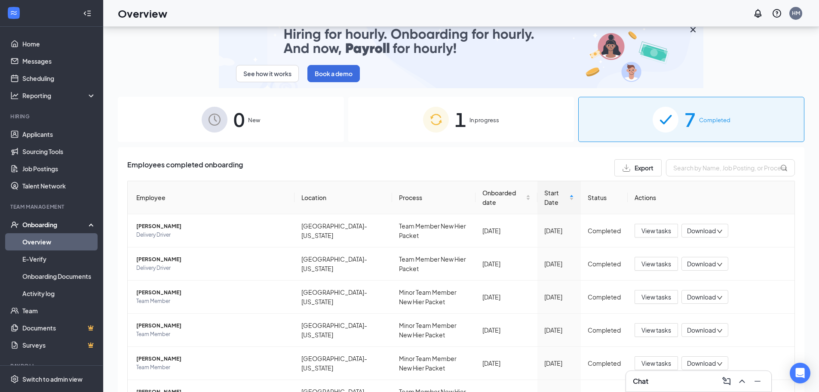
scroll to position [0, 0]
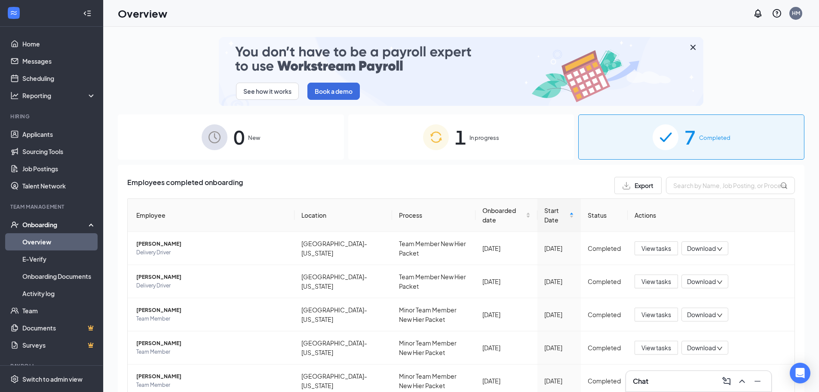
click at [462, 139] on div "1 In progress" at bounding box center [461, 136] width 226 height 45
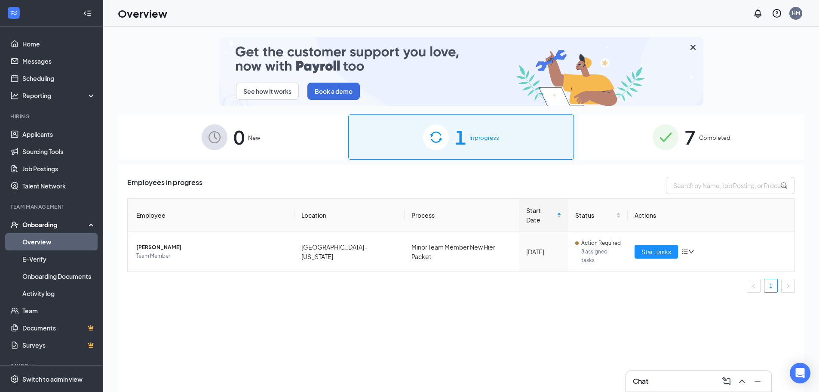
click at [690, 46] on icon "Cross" at bounding box center [693, 47] width 10 height 10
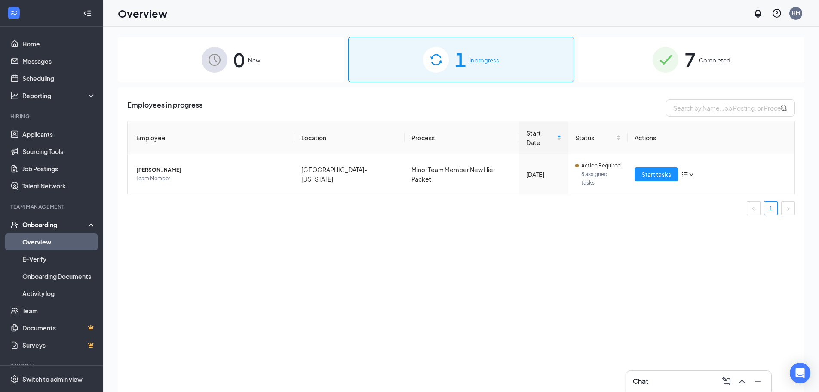
click at [708, 57] on span "Completed" at bounding box center [714, 60] width 31 height 9
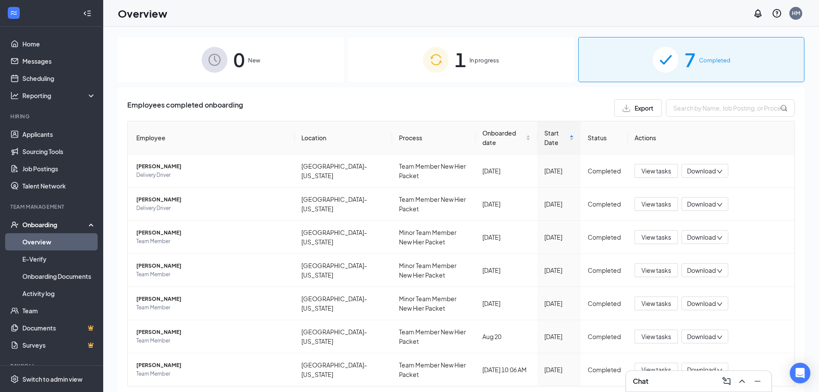
click at [489, 65] on span "In progress" at bounding box center [485, 60] width 30 height 9
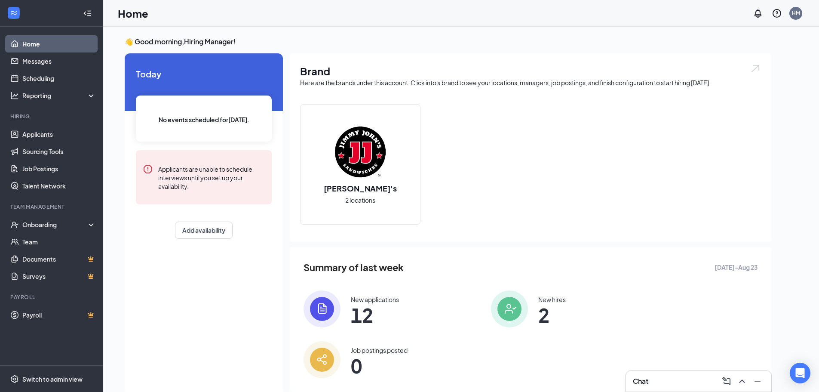
click at [539, 298] on div "New hires" at bounding box center [553, 299] width 28 height 9
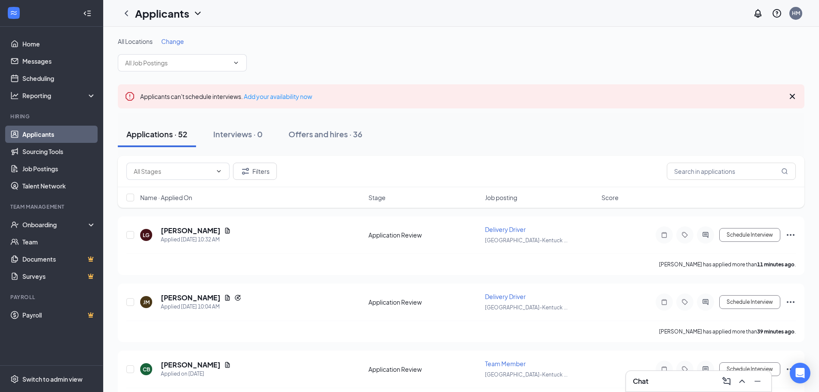
click at [797, 97] on icon "Cross" at bounding box center [793, 96] width 10 height 10
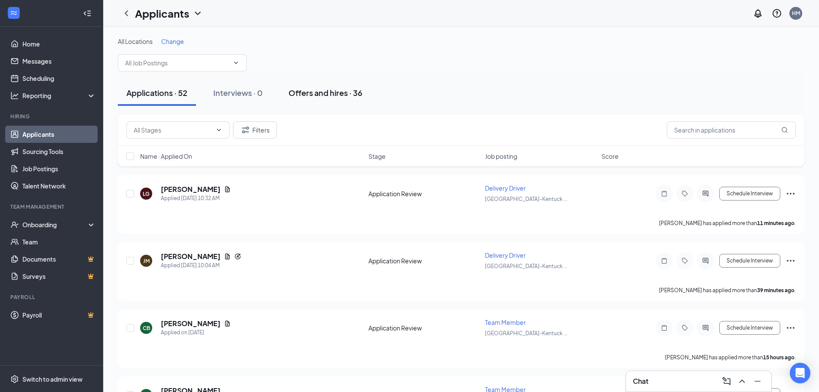
click at [328, 95] on div "Offers and hires · 36" at bounding box center [326, 92] width 74 height 11
